Goal: Transaction & Acquisition: Purchase product/service

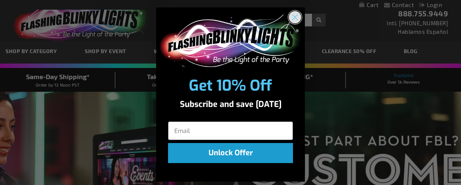
click at [291, 17] on circle "Close dialog" at bounding box center [295, 17] width 12 height 12
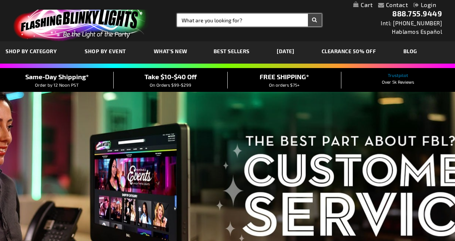
click at [203, 21] on input "Search" at bounding box center [249, 20] width 145 height 13
paste input "700867746188"
type input "700867746188"
click at [308, 14] on button "Search" at bounding box center [315, 20] width 14 height 13
